Goal: Obtain resource: Obtain resource

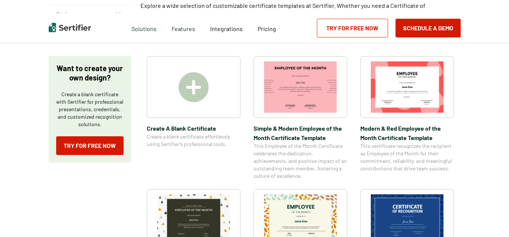
scroll to position [112, 0]
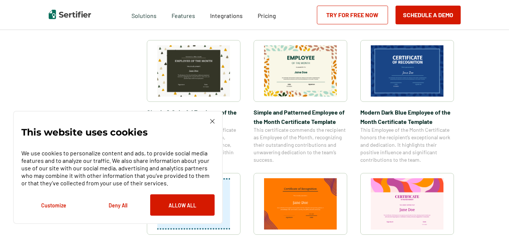
scroll to position [262, 0]
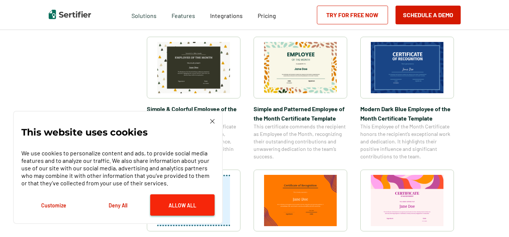
click at [181, 208] on button "Allow All" at bounding box center [182, 204] width 64 height 21
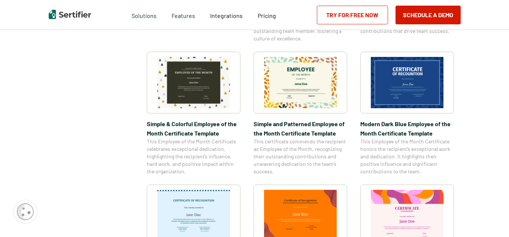
scroll to position [225, 0]
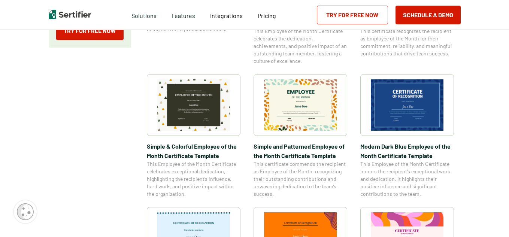
click at [421, 99] on img at bounding box center [407, 104] width 73 height 51
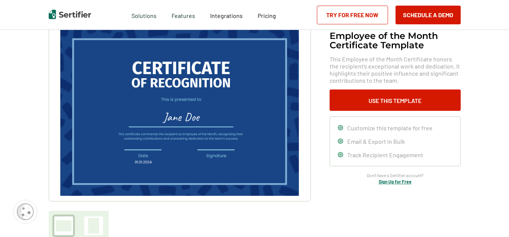
scroll to position [75, 0]
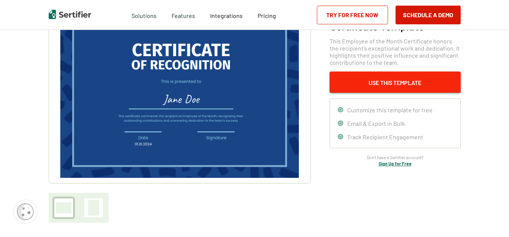
click at [416, 85] on button "Use This Template" at bounding box center [395, 82] width 131 height 21
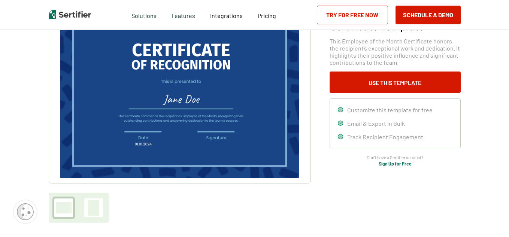
click at [421, 113] on span "Customize this template for free" at bounding box center [389, 109] width 85 height 7
click at [418, 108] on span "Customize this template for free" at bounding box center [389, 109] width 85 height 7
